Goal: Find specific page/section: Find specific page/section

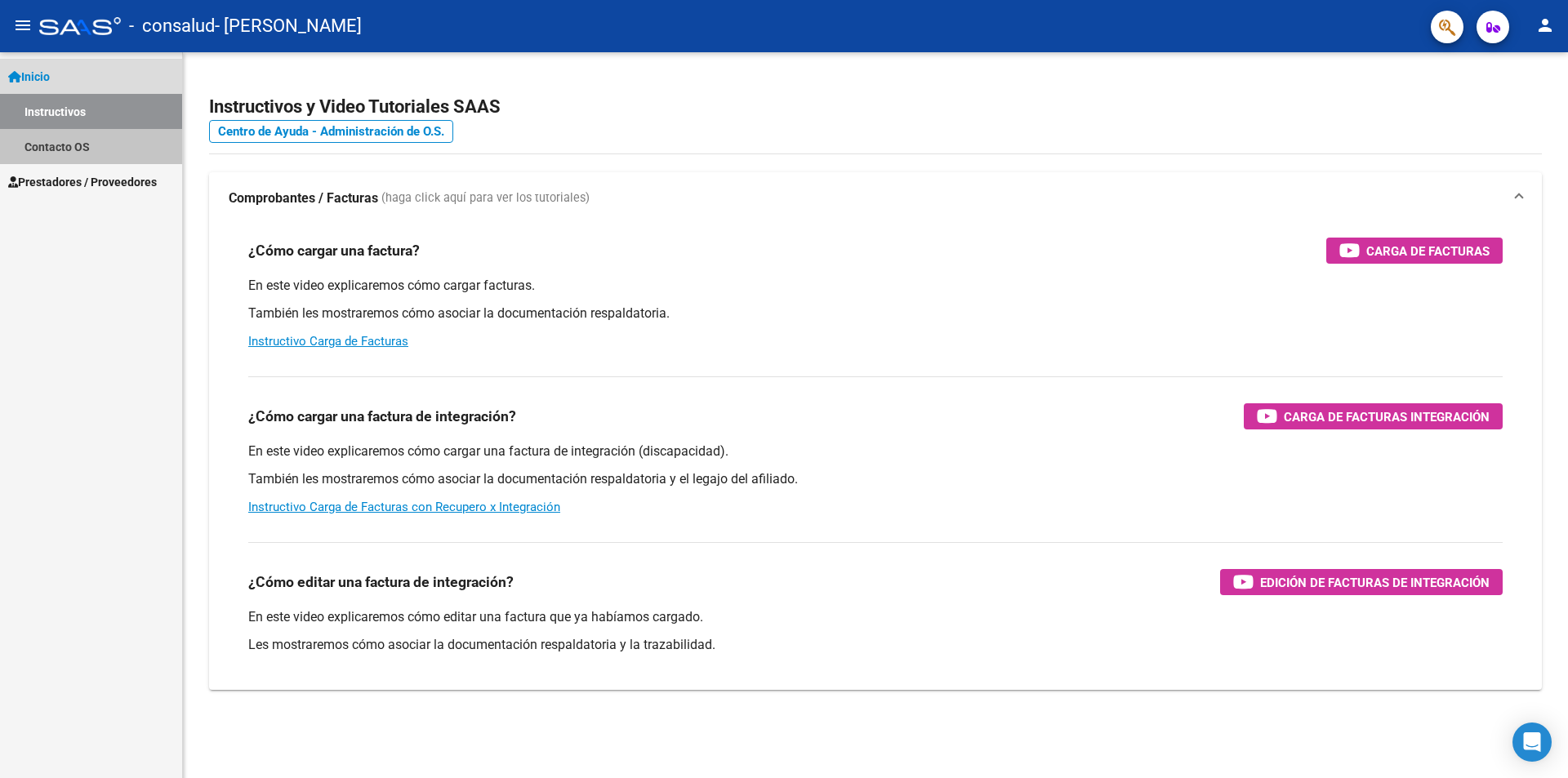
click at [56, 141] on link "Contacto OS" at bounding box center [91, 147] width 182 height 35
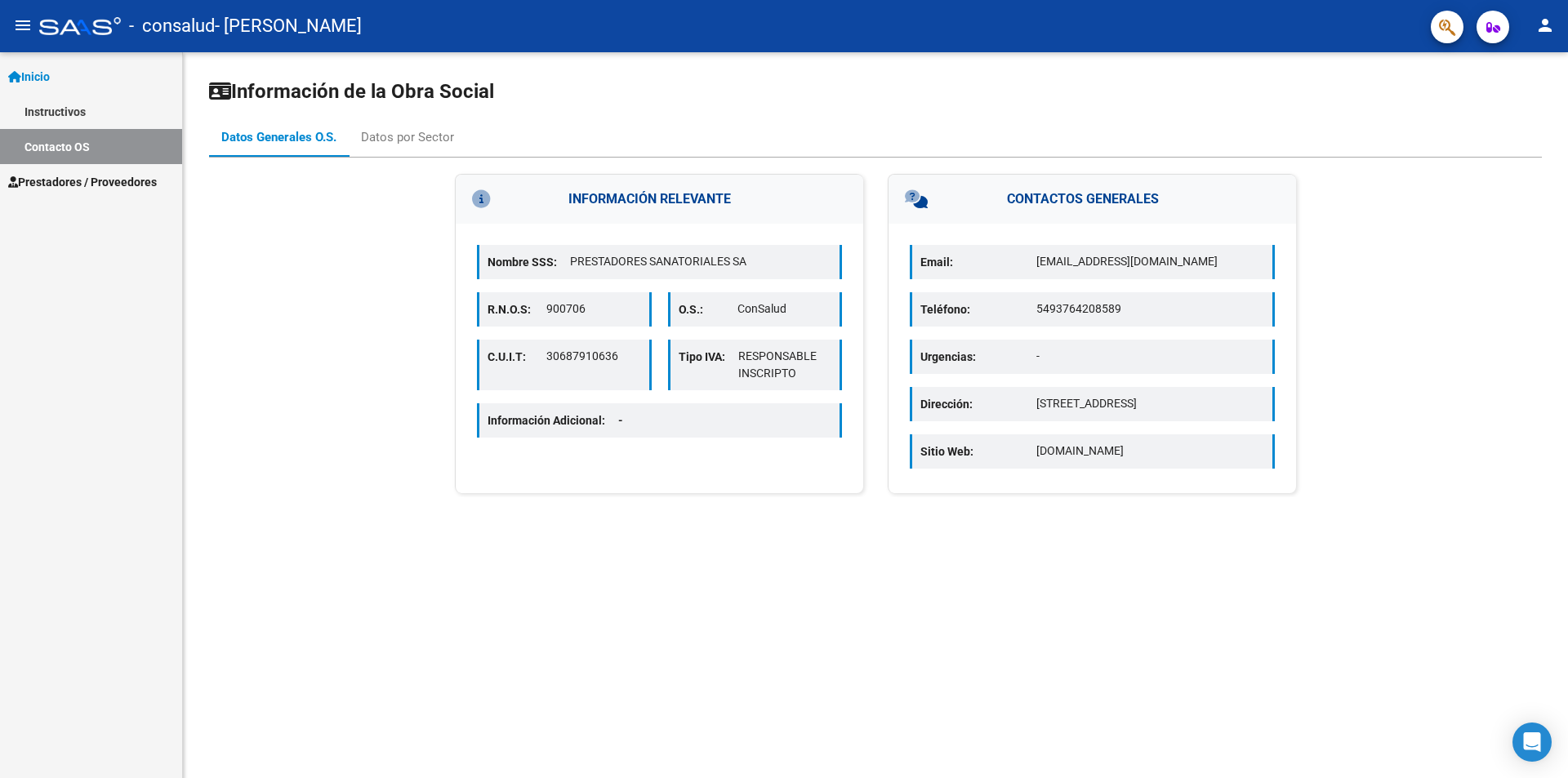
click at [45, 110] on link "Instructivos" at bounding box center [91, 111] width 182 height 35
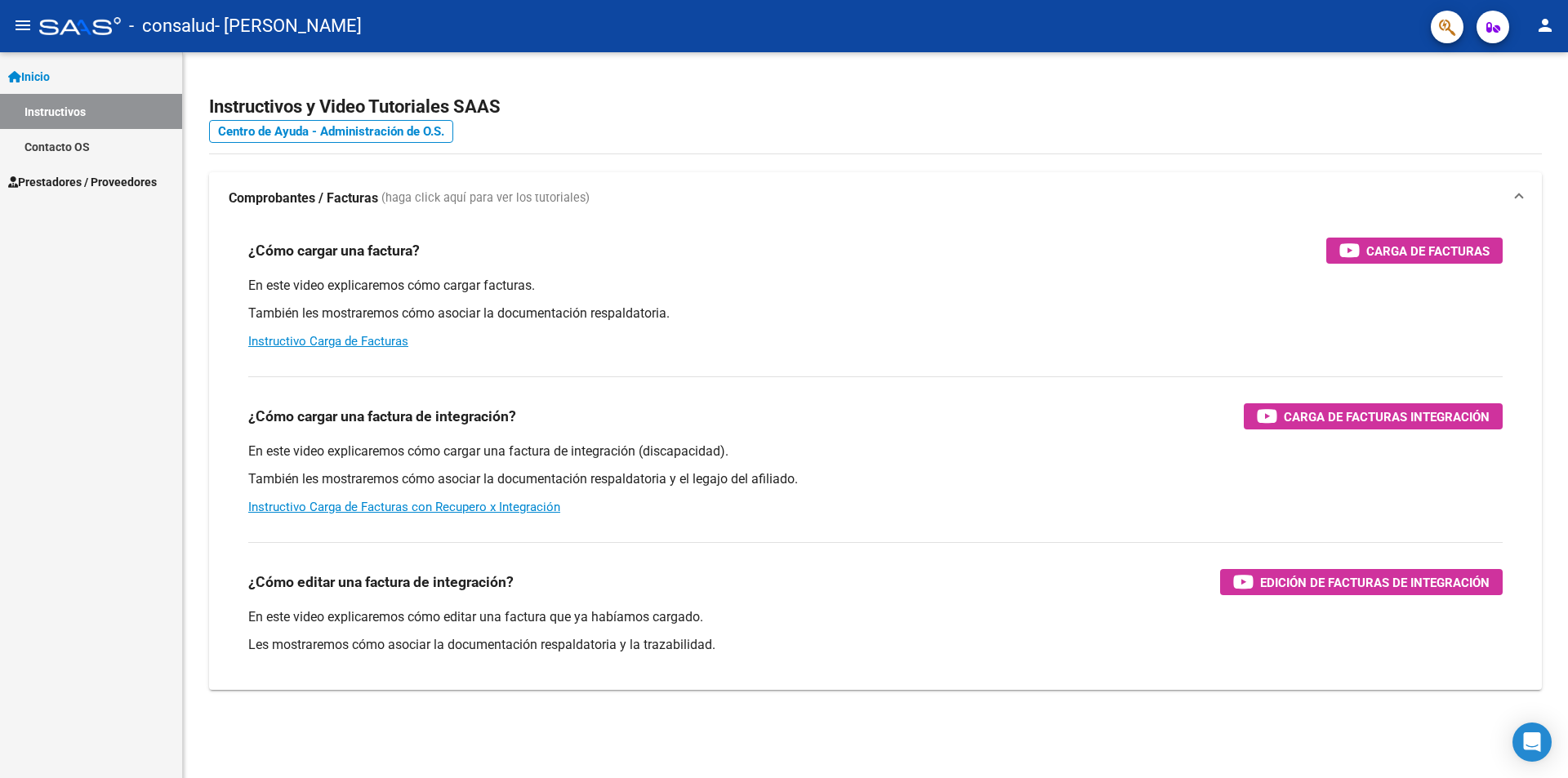
click at [52, 188] on span "Prestadores / Proveedores" at bounding box center [83, 181] width 148 height 18
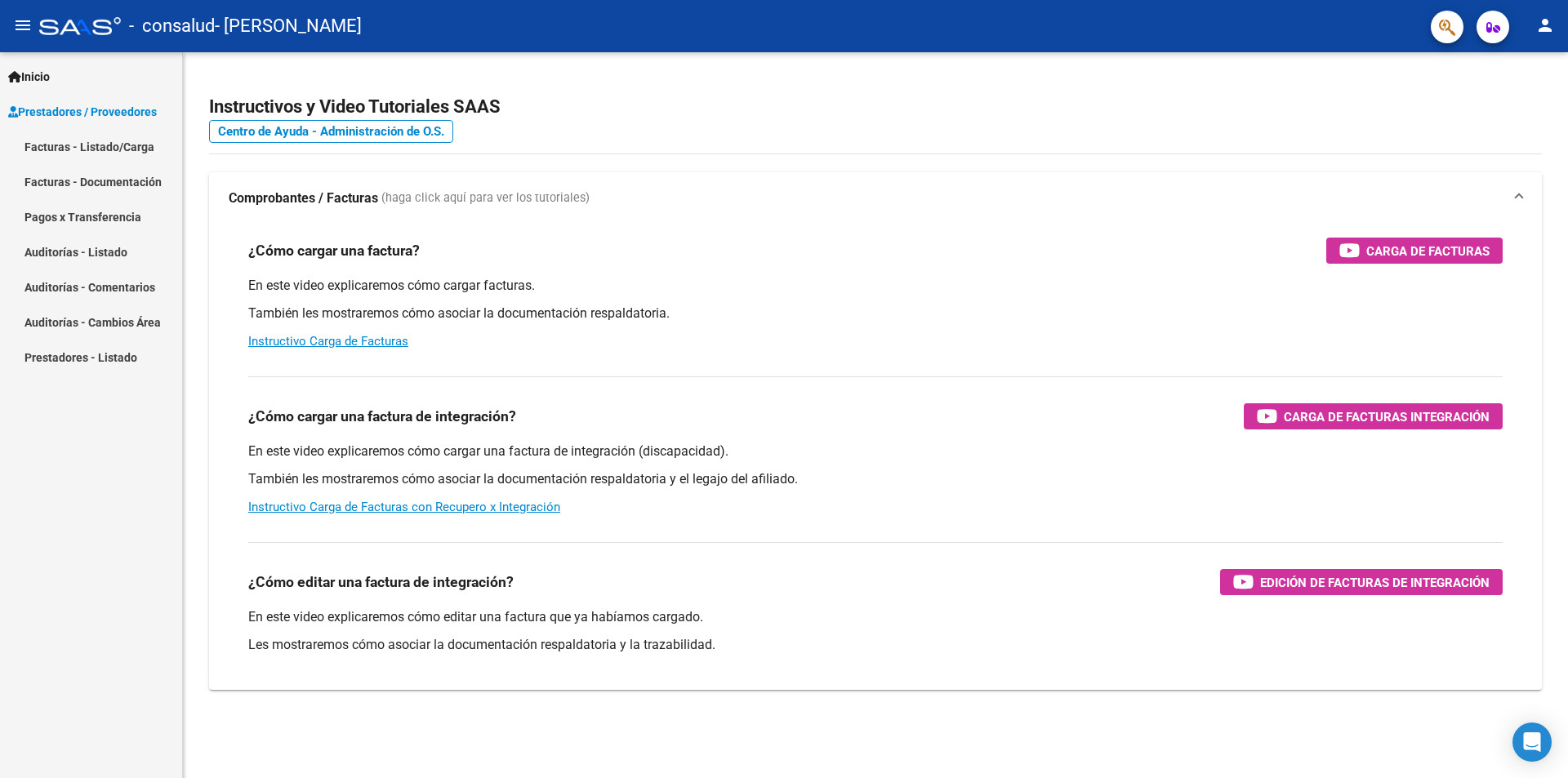
click at [76, 216] on link "Pagos x Transferencia" at bounding box center [91, 217] width 182 height 35
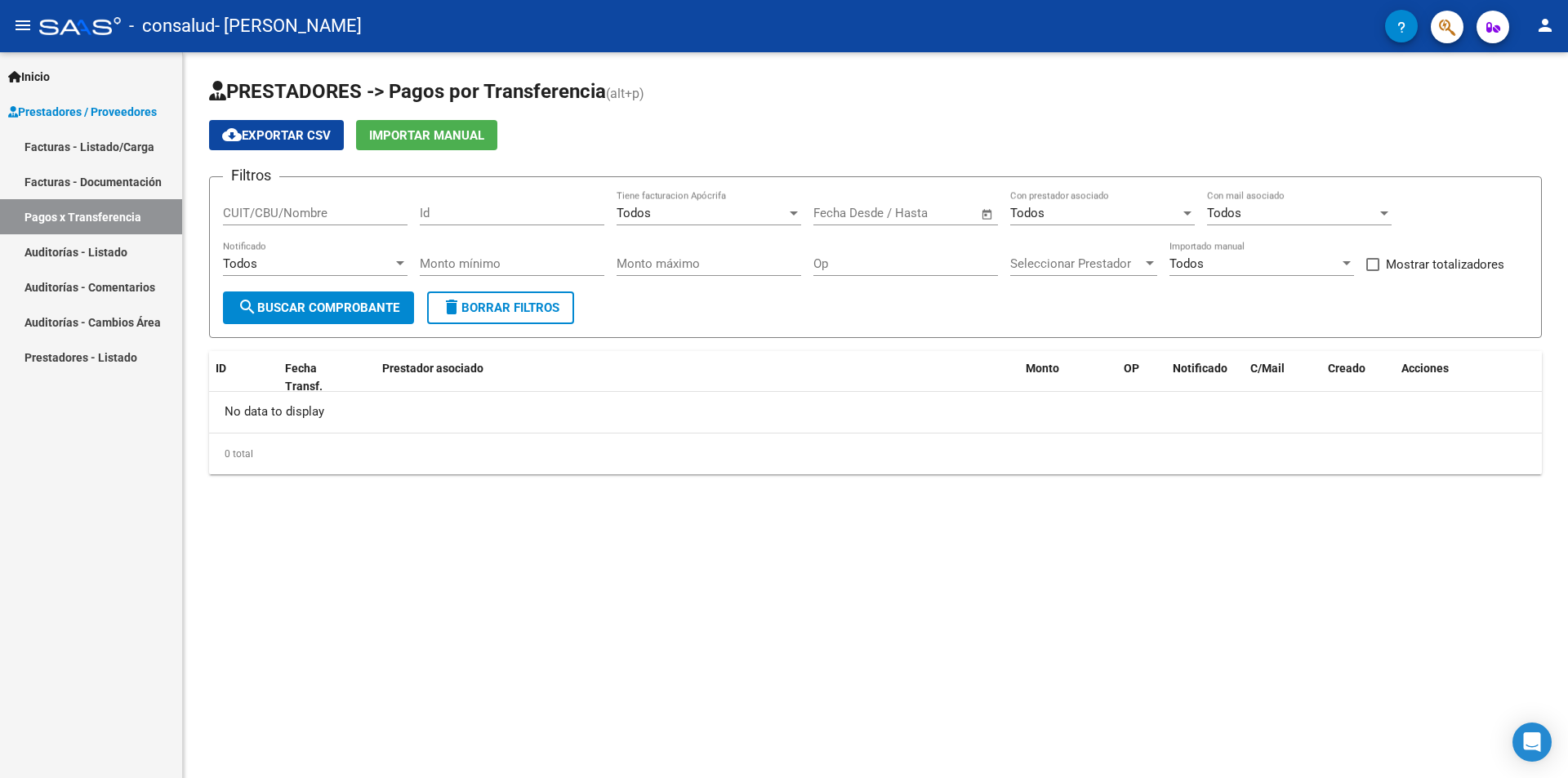
click at [100, 190] on link "Facturas - Documentación" at bounding box center [91, 182] width 182 height 35
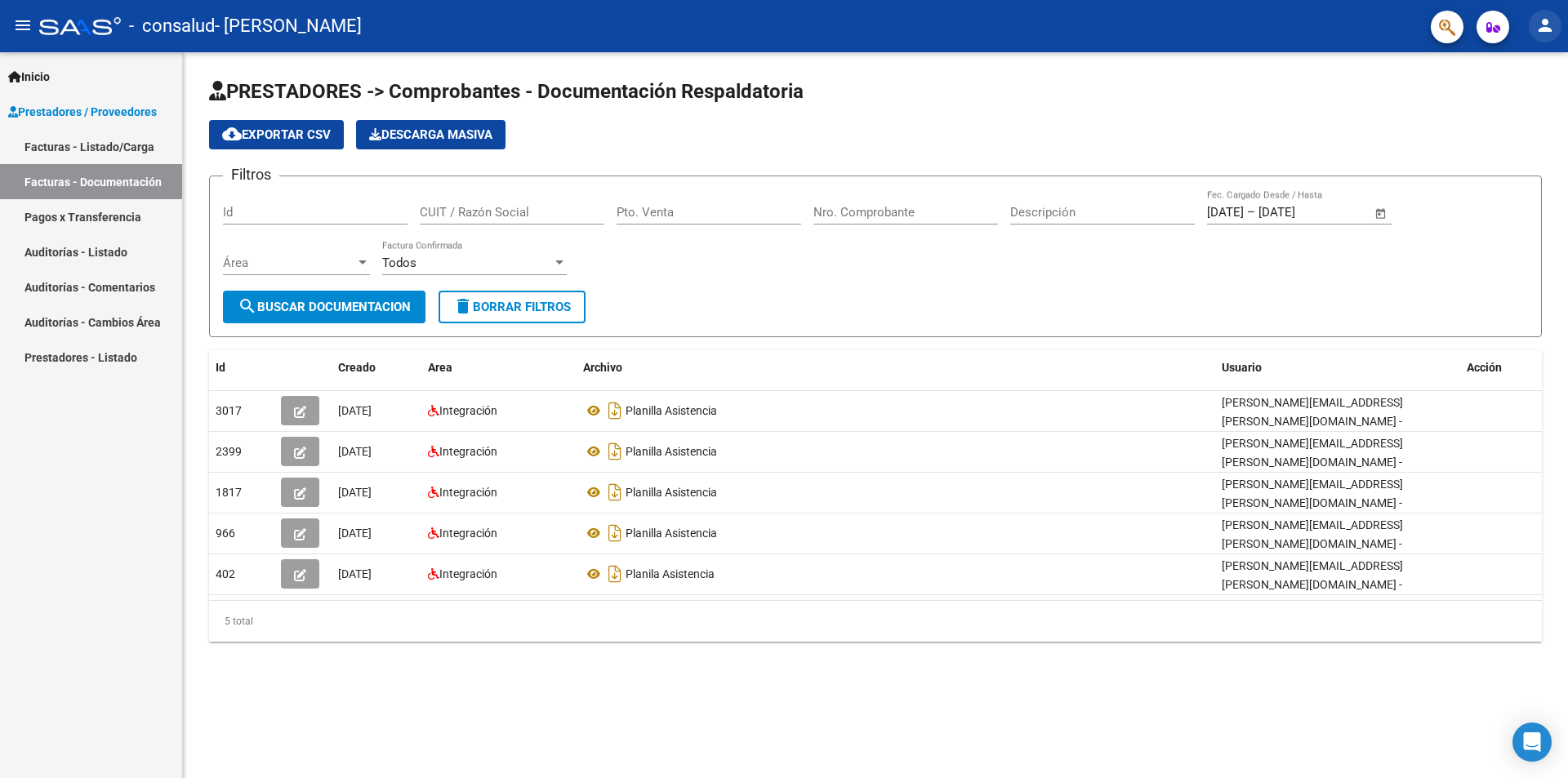
click at [1545, 31] on mat-icon "person" at bounding box center [1544, 24] width 19 height 19
click at [1509, 114] on button "exit_to_app Salir" at bounding box center [1512, 108] width 99 height 39
